Goal: Navigation & Orientation: Find specific page/section

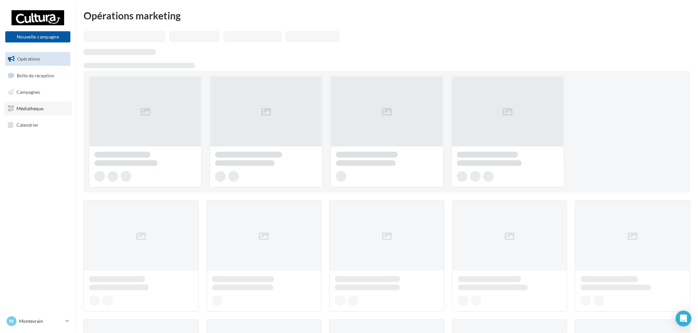
click at [58, 109] on link "Médiathèque" at bounding box center [38, 109] width 68 height 14
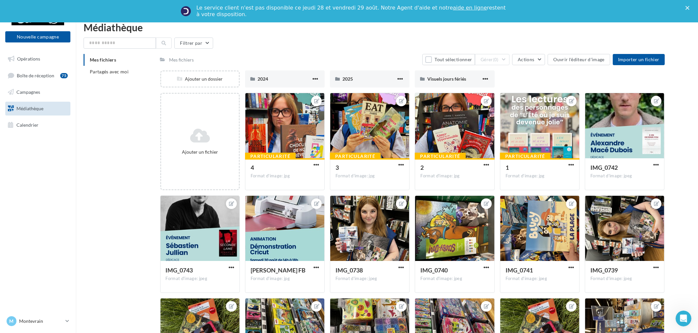
click at [55, 328] on div "M Montevrain [EMAIL_ADDRESS][DOMAIN_NAME]" at bounding box center [38, 324] width 76 height 18
click at [54, 324] on p "Montevrain" at bounding box center [41, 321] width 44 height 7
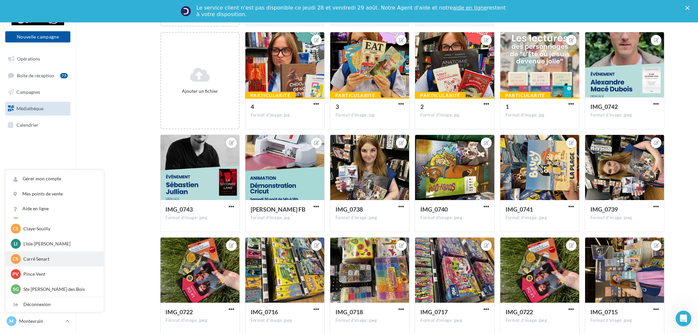
scroll to position [73, 0]
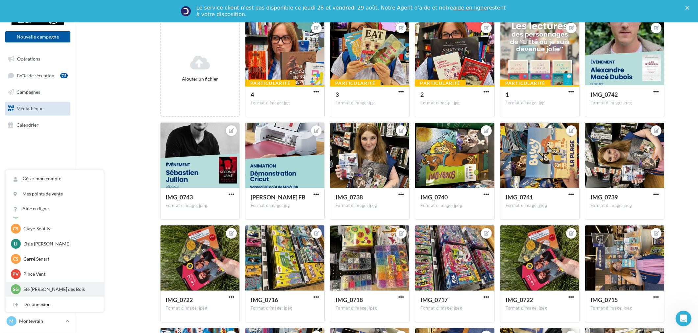
click at [63, 283] on div "SG Ste [PERSON_NAME] des Bois [EMAIL_ADDRESS][DOMAIN_NAME]" at bounding box center [55, 288] width 98 height 15
click at [60, 286] on p "Ste [PERSON_NAME] des Bois" at bounding box center [59, 289] width 72 height 7
